Goal: Task Accomplishment & Management: Manage account settings

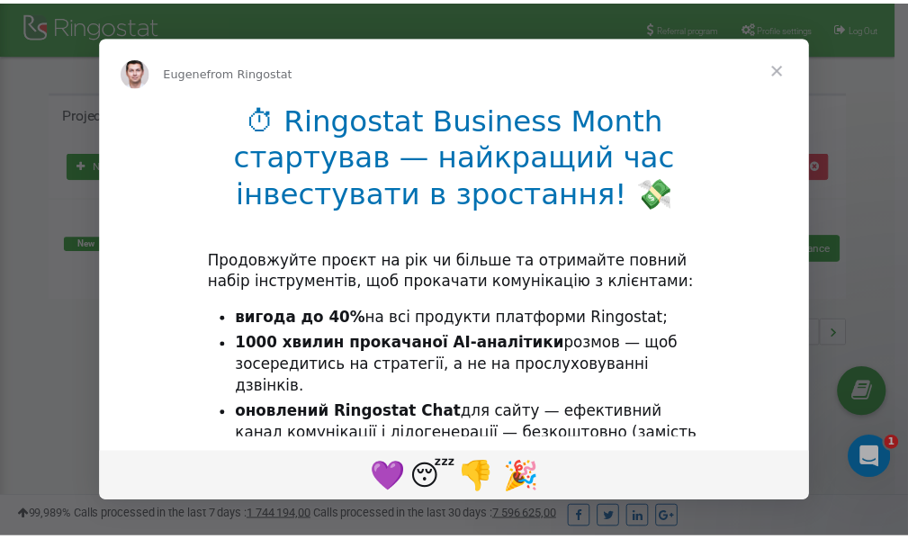
scroll to position [269, 0]
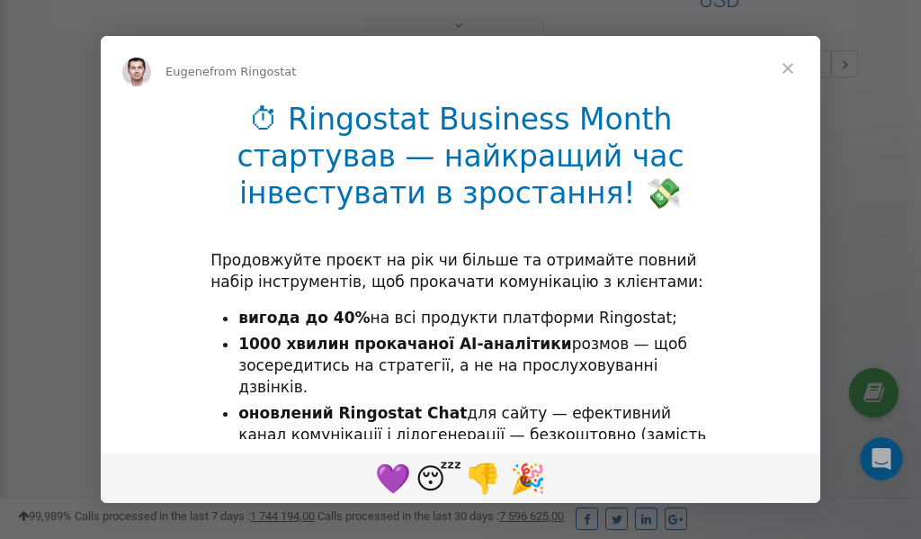
click at [793, 71] on span "Close" at bounding box center [788, 68] width 65 height 65
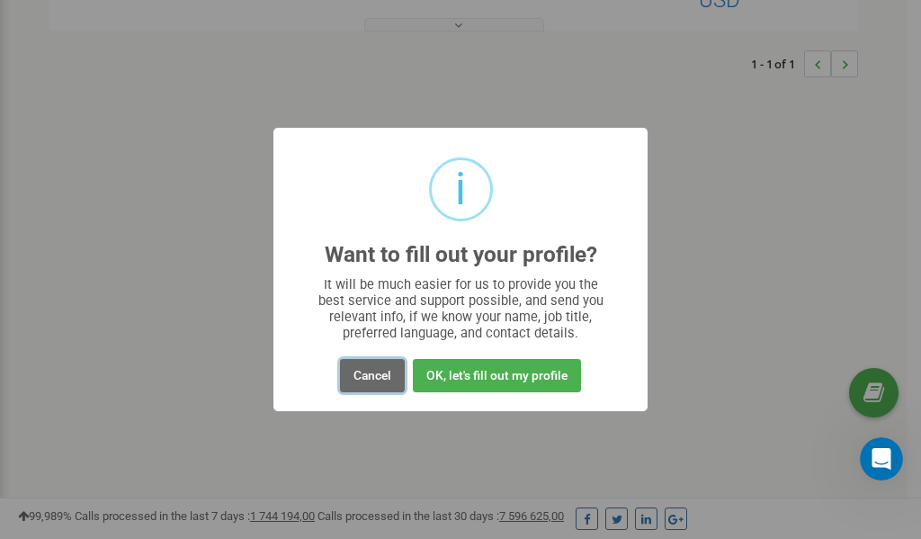
click at [376, 378] on button "Cancel" at bounding box center [372, 375] width 65 height 33
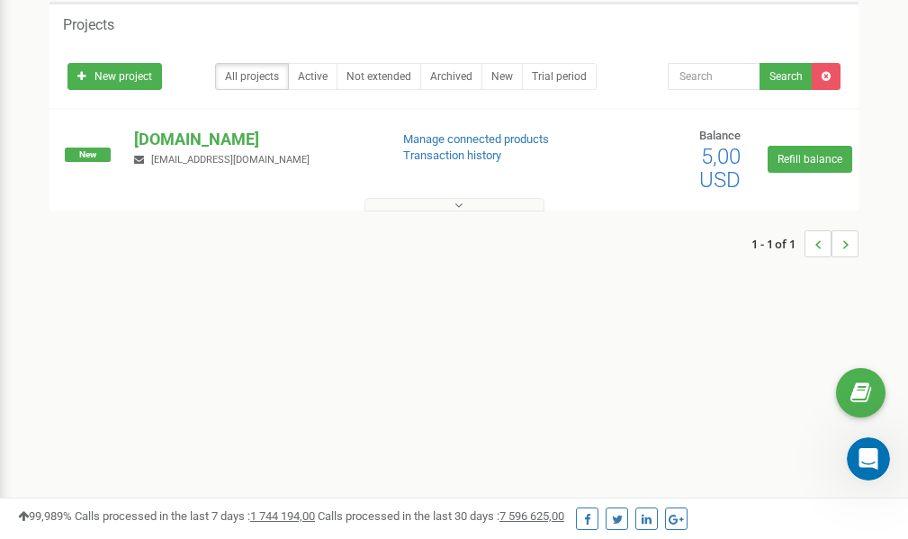
scroll to position [0, 0]
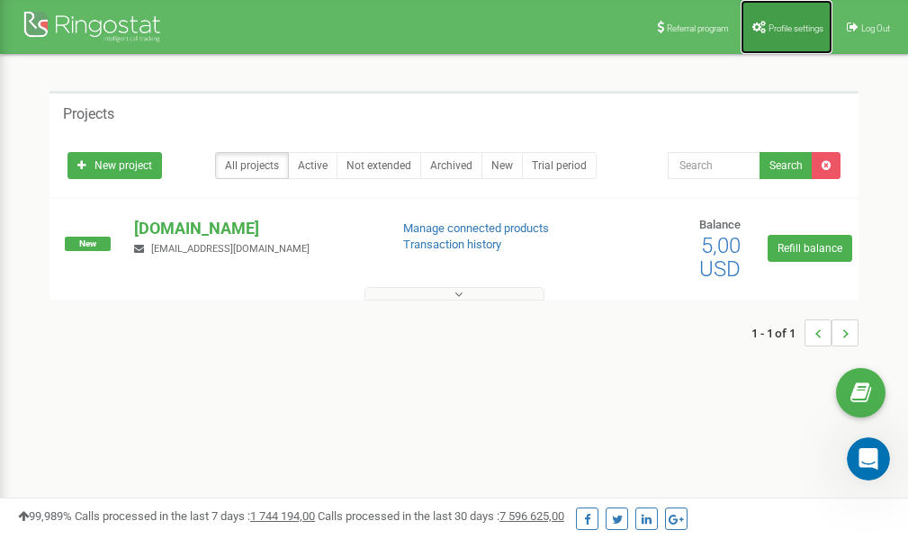
click at [794, 27] on span "Profile settings" at bounding box center [795, 28] width 55 height 10
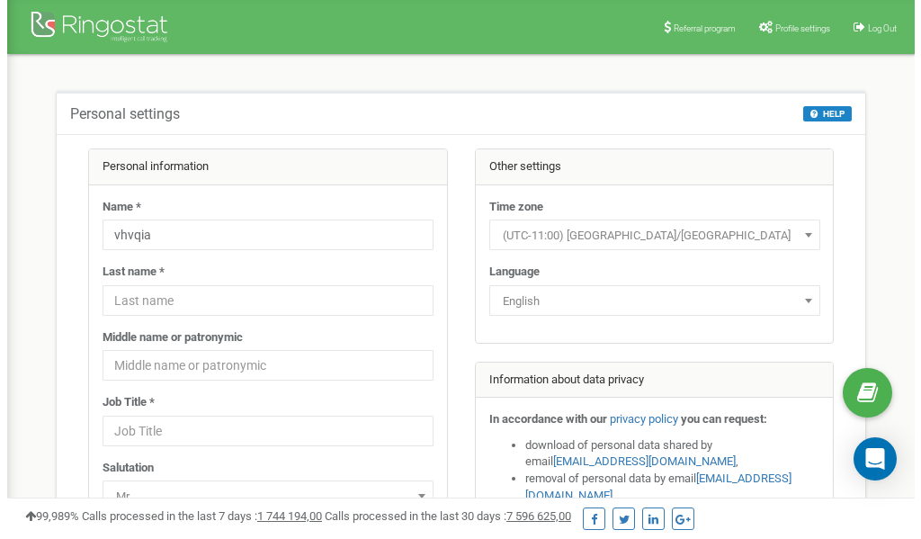
scroll to position [90, 0]
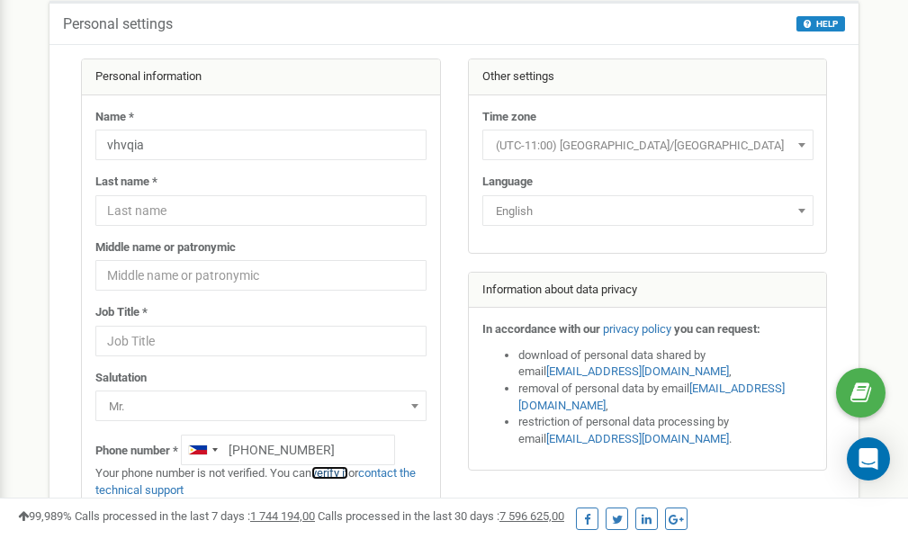
click at [337, 474] on link "verify it" at bounding box center [329, 472] width 37 height 13
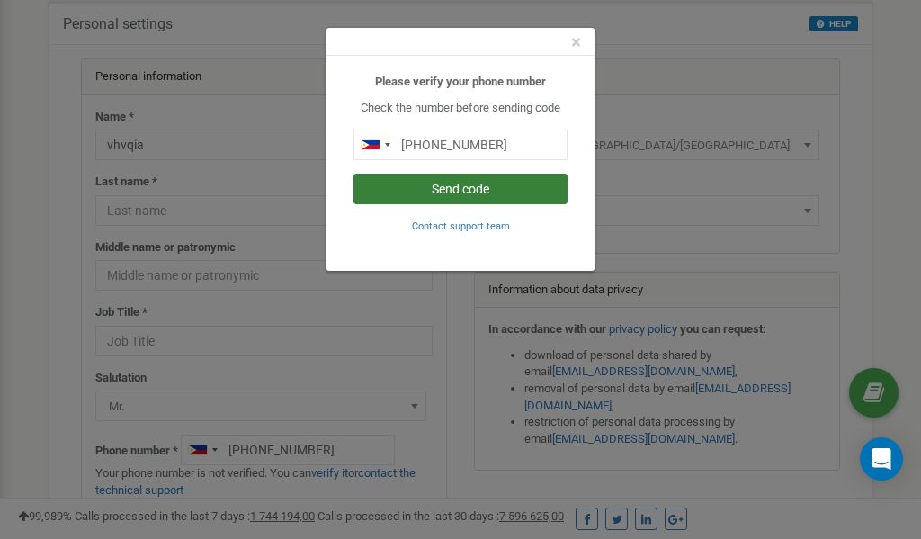
click at [475, 184] on button "Send code" at bounding box center [461, 189] width 214 height 31
